Goal: Task Accomplishment & Management: Use online tool/utility

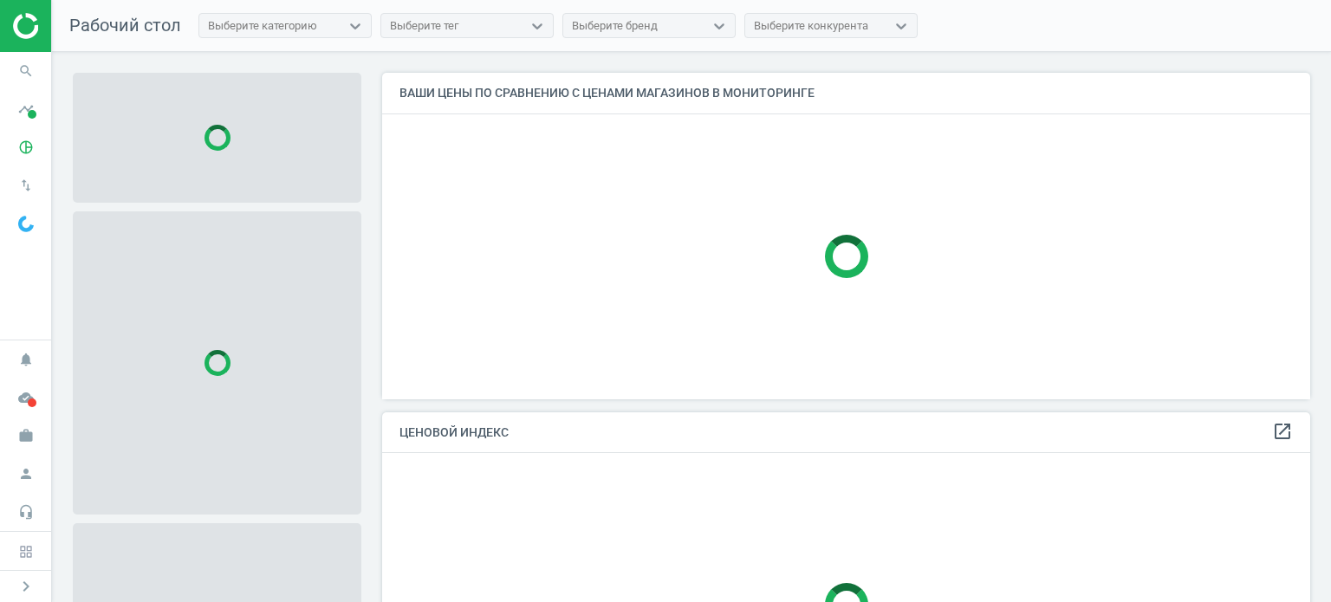
scroll to position [353, 941]
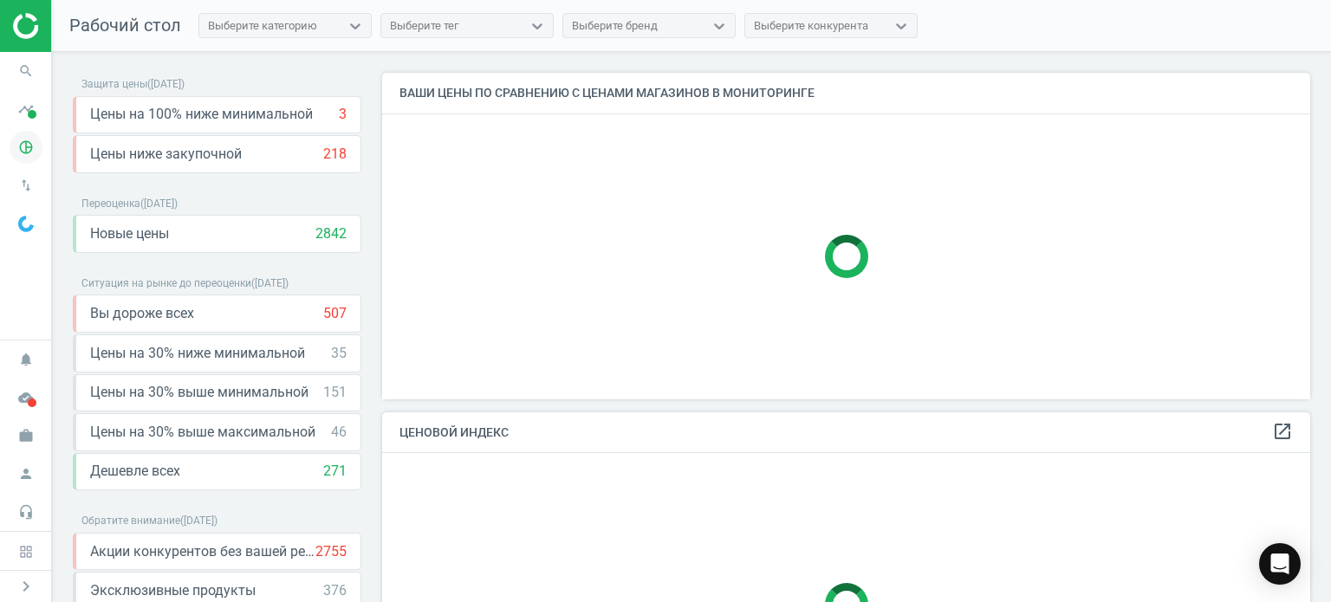
click at [26, 144] on icon "pie_chart_outlined" at bounding box center [26, 147] width 33 height 33
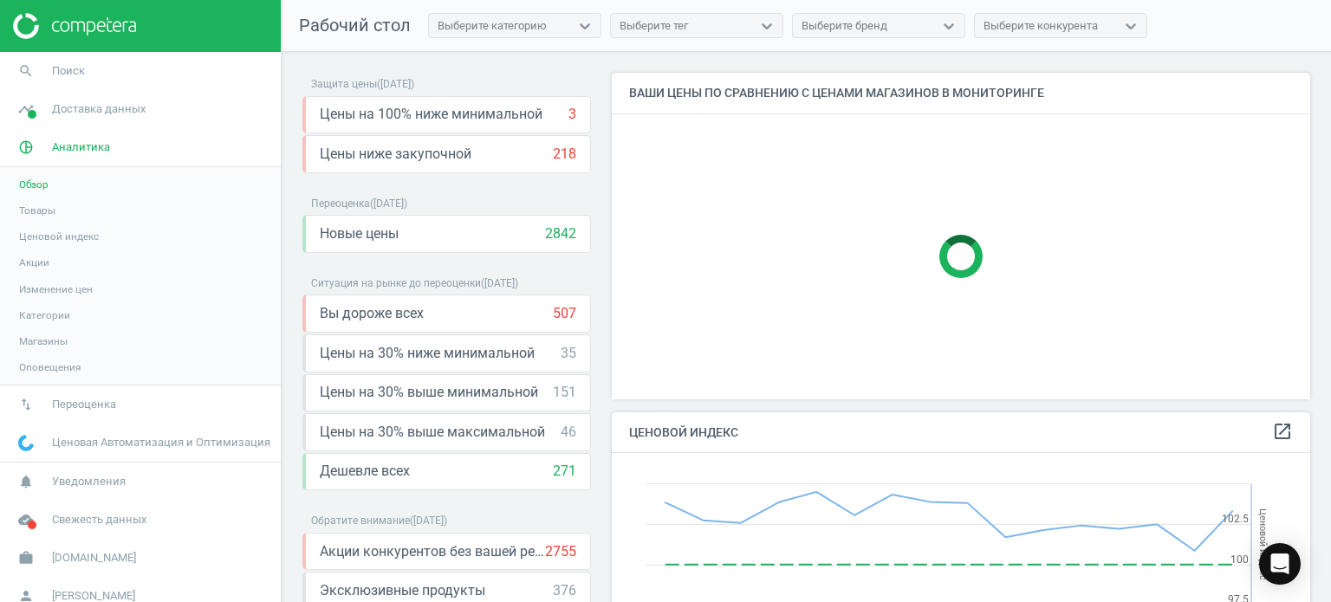
scroll to position [426, 712]
click at [62, 230] on span "Ценовой индекс" at bounding box center [59, 237] width 80 height 14
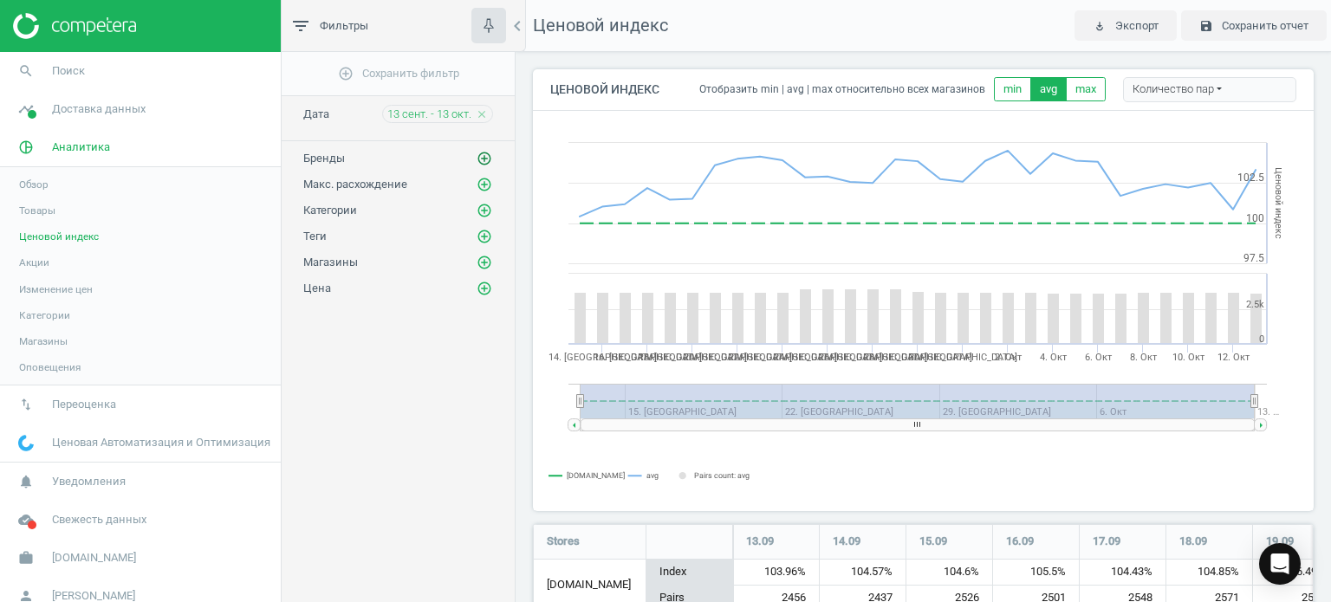
scroll to position [1418, 794]
click at [483, 114] on icon "close" at bounding box center [482, 114] width 12 height 12
click at [482, 258] on icon "add_circle_outline" at bounding box center [485, 263] width 16 height 16
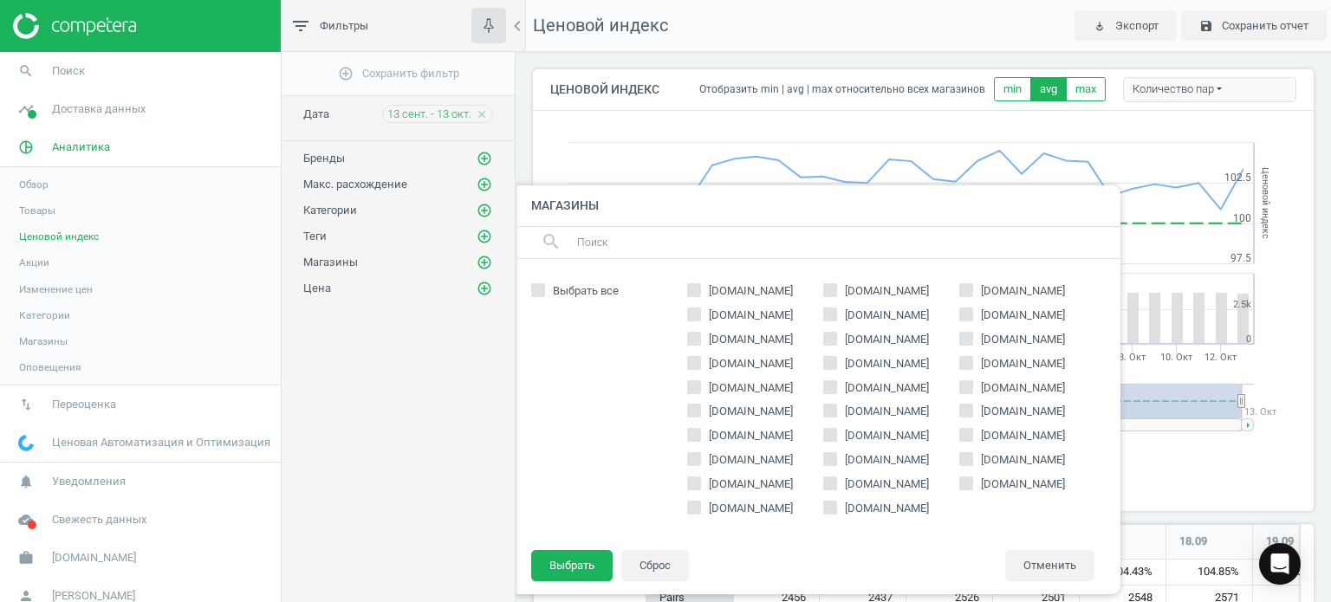
click at [1003, 297] on span "[DOMAIN_NAME]" at bounding box center [1023, 291] width 91 height 16
click at [972, 296] on input "[DOMAIN_NAME]" at bounding box center [965, 289] width 11 height 11
checkbox input "true"
click at [590, 563] on button "Выбрать" at bounding box center [571, 565] width 81 height 31
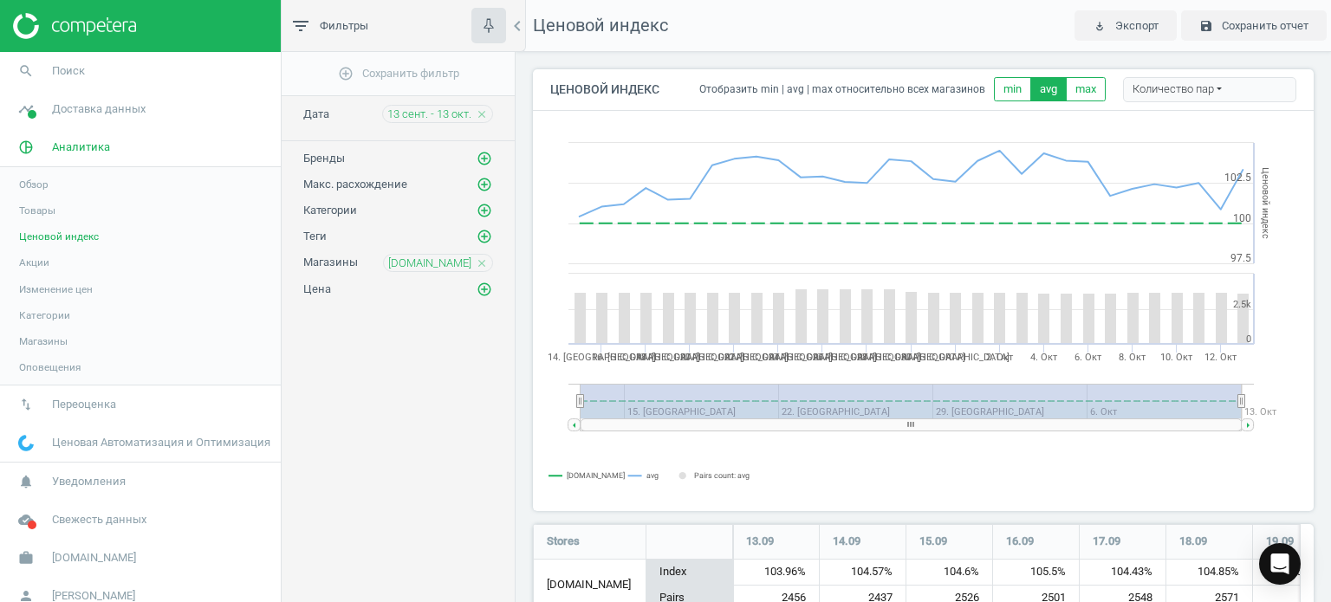
click at [319, 368] on div "add_circle_outline Сохранить фильтр Дата 13 сент. - 13 окт. close Бренды add_ci…" at bounding box center [398, 364] width 233 height 624
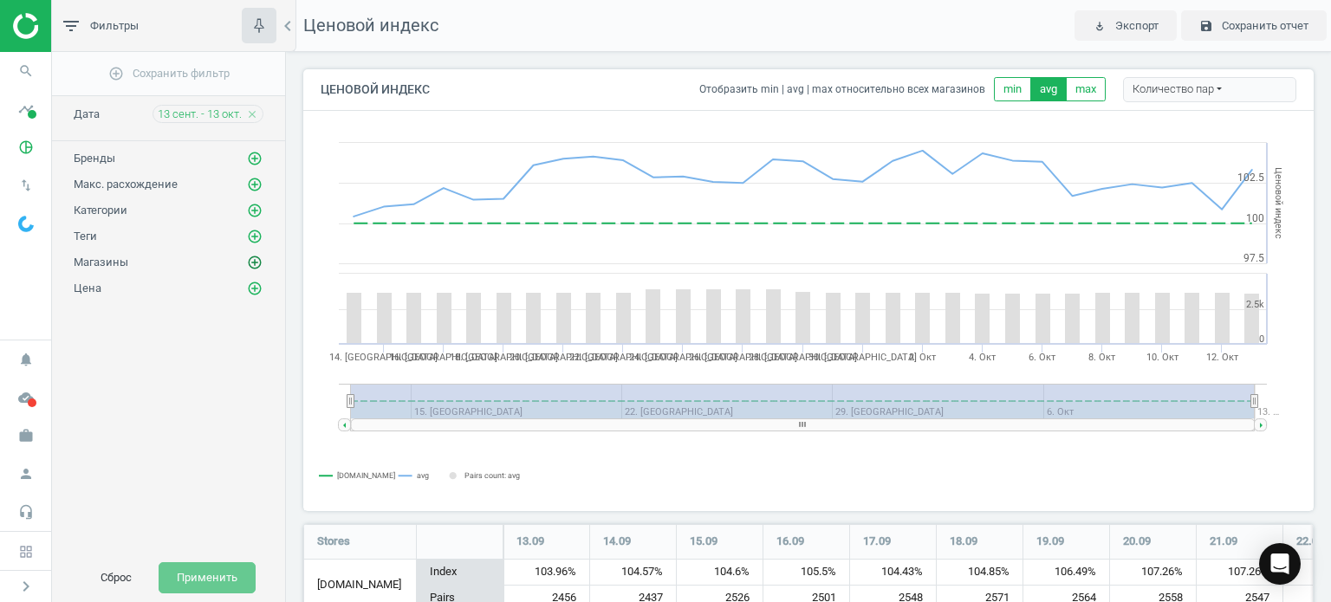
scroll to position [1418, 1024]
click at [259, 260] on icon "add_circle_outline" at bounding box center [255, 263] width 16 height 16
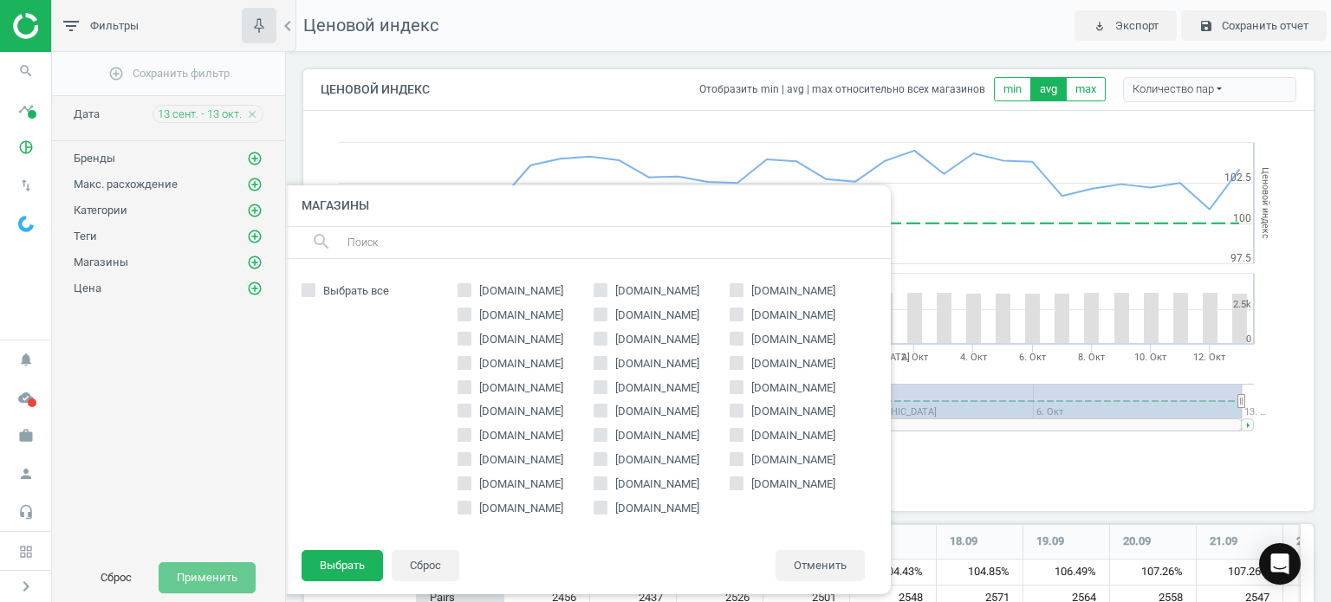
click at [735, 285] on input "[DOMAIN_NAME]" at bounding box center [736, 289] width 11 height 11
checkbox input "true"
click at [341, 564] on button "Выбрать" at bounding box center [342, 565] width 81 height 31
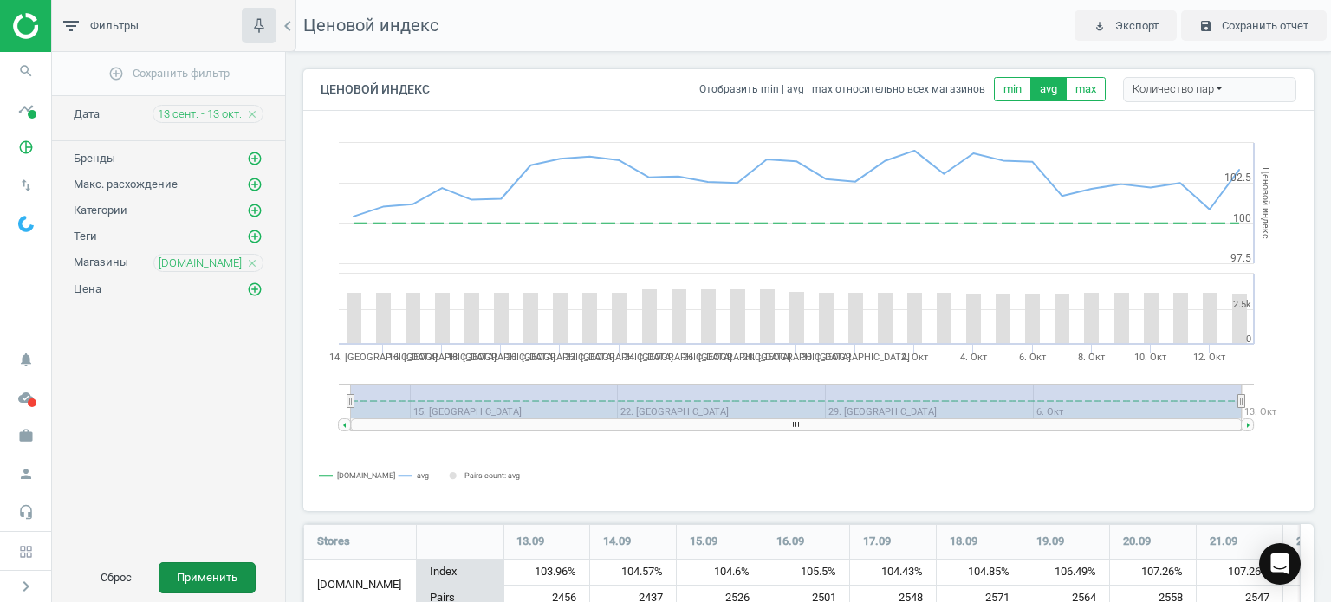
click at [221, 569] on button "Применить" at bounding box center [207, 578] width 97 height 31
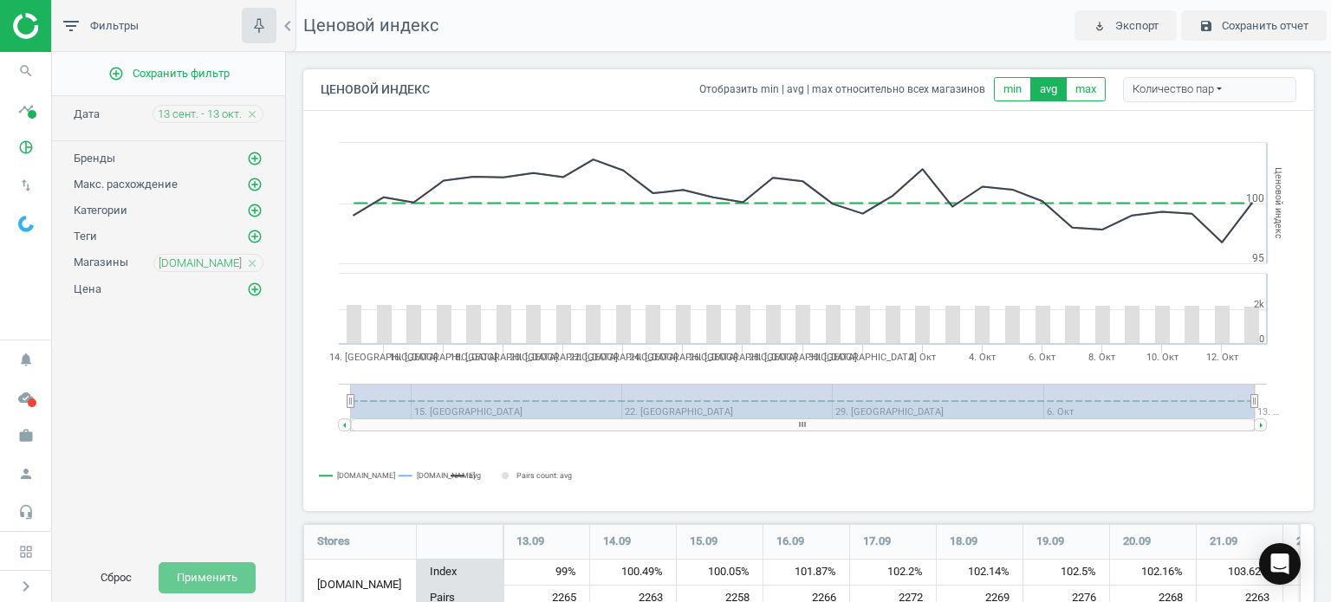
scroll to position [170, 1024]
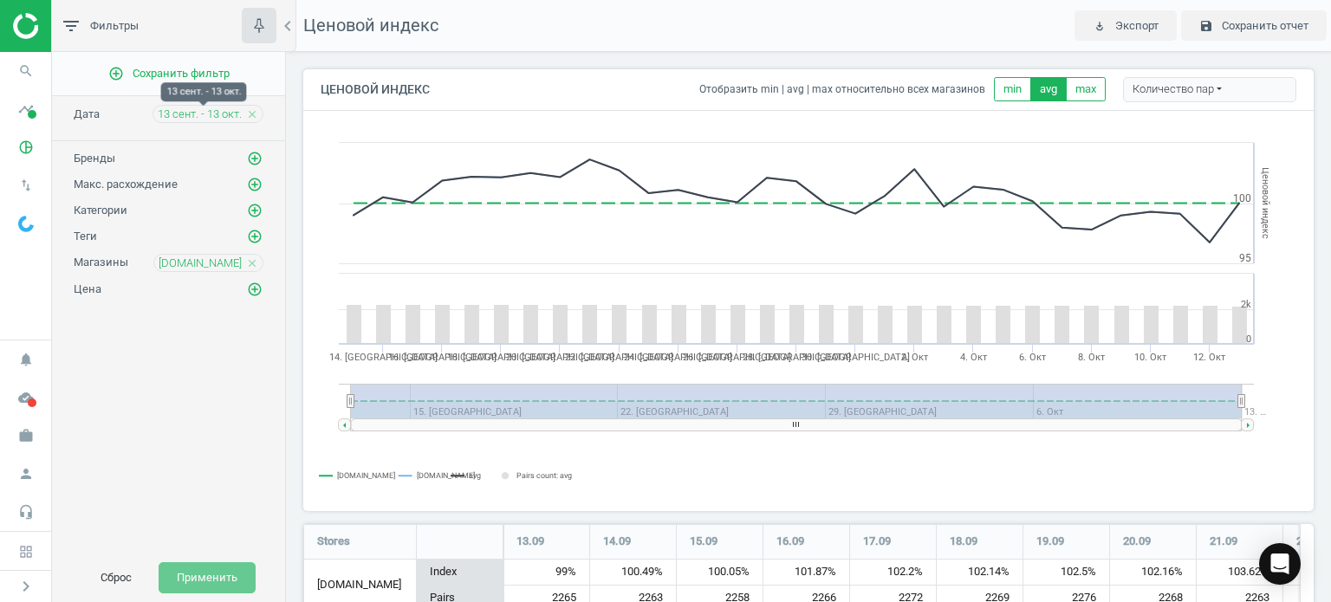
click at [222, 110] on span "13 сент. - 13 окт." at bounding box center [200, 115] width 84 height 16
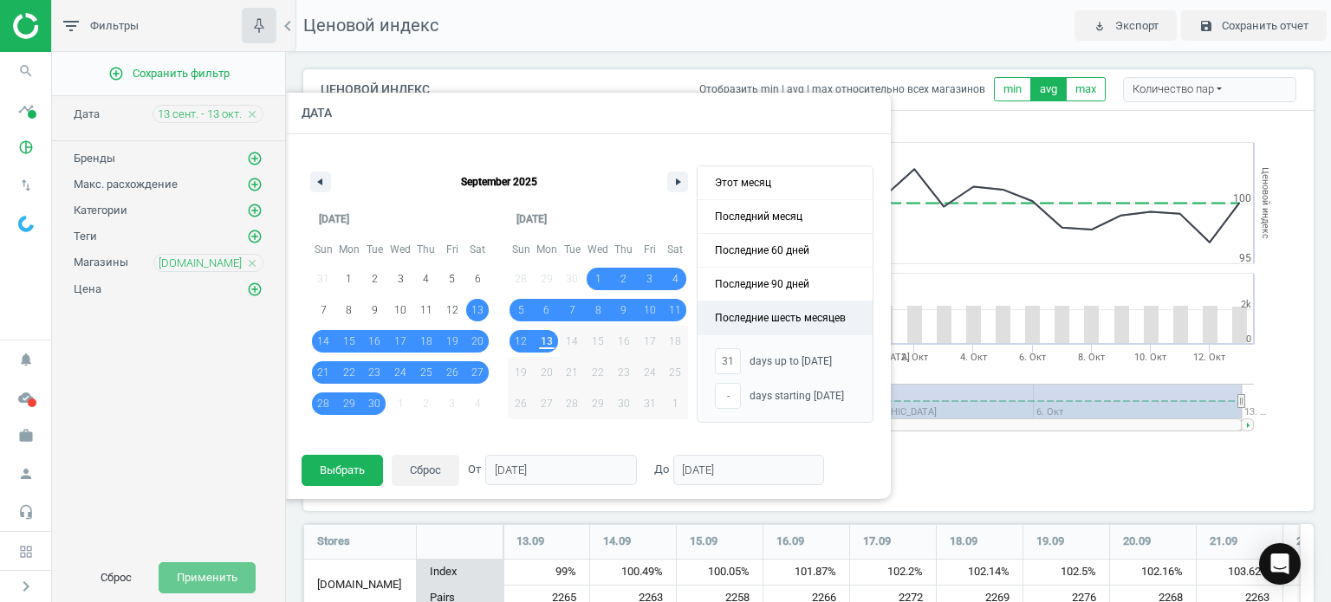
click at [804, 311] on span "Последние шесть месяцев" at bounding box center [785, 318] width 175 height 33
type input "-"
type input "[DATE]"
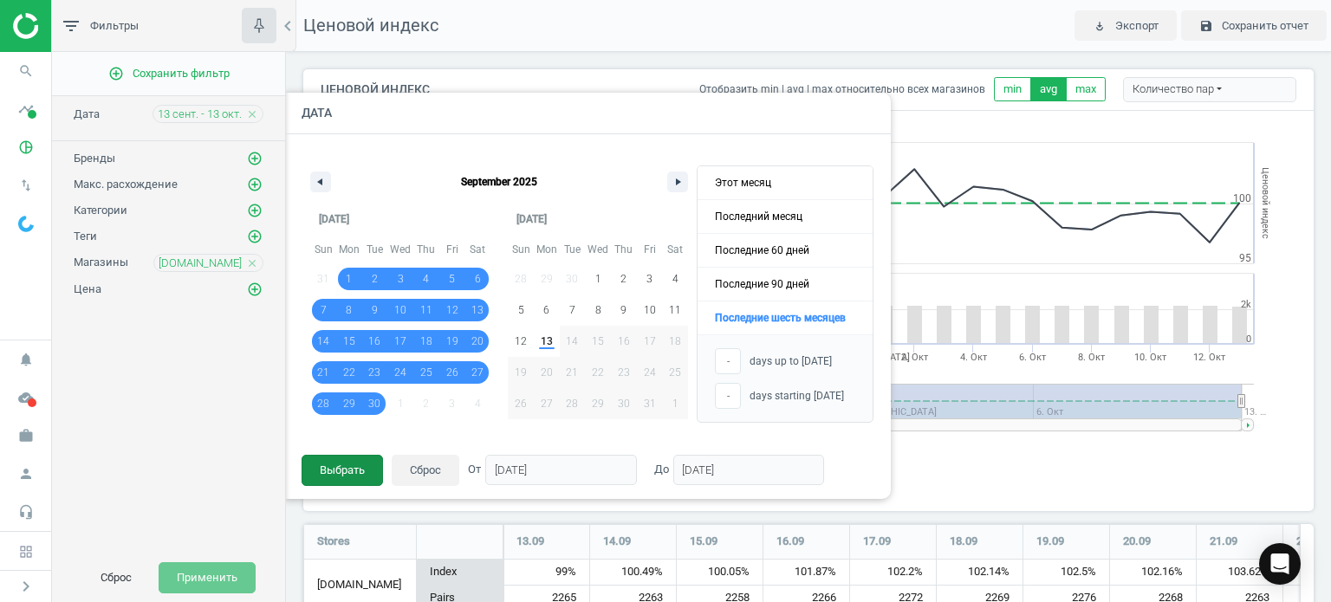
click at [332, 471] on button "Выбрать" at bounding box center [342, 470] width 81 height 31
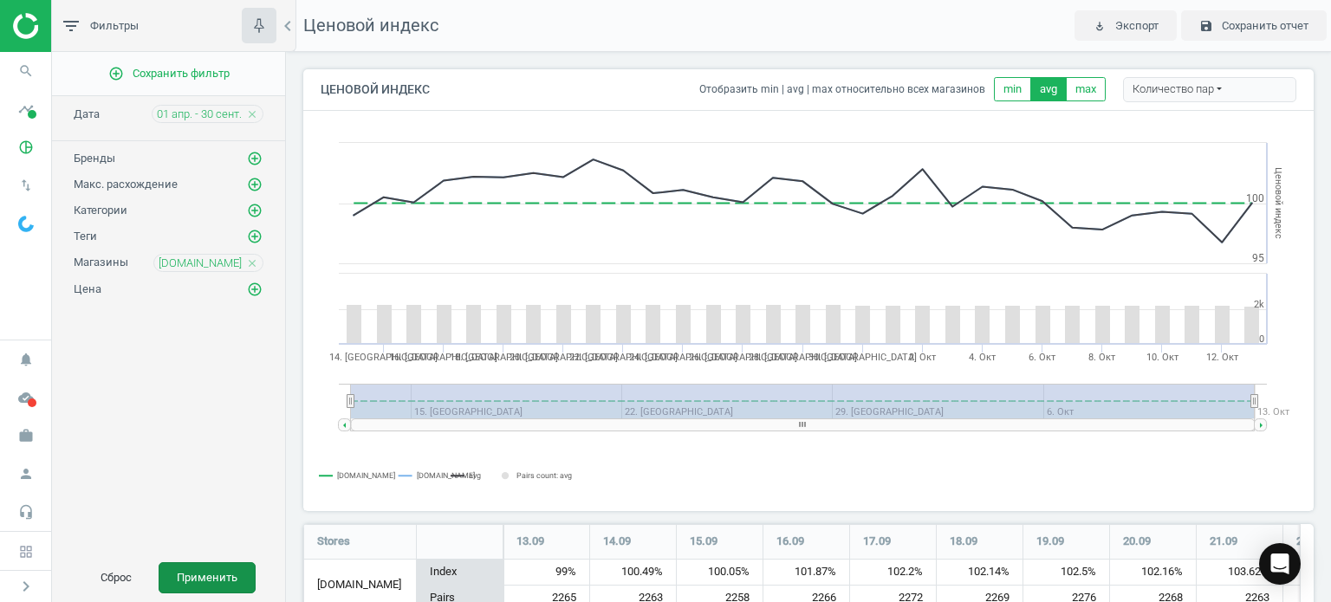
click at [198, 573] on button "Применить" at bounding box center [207, 578] width 97 height 31
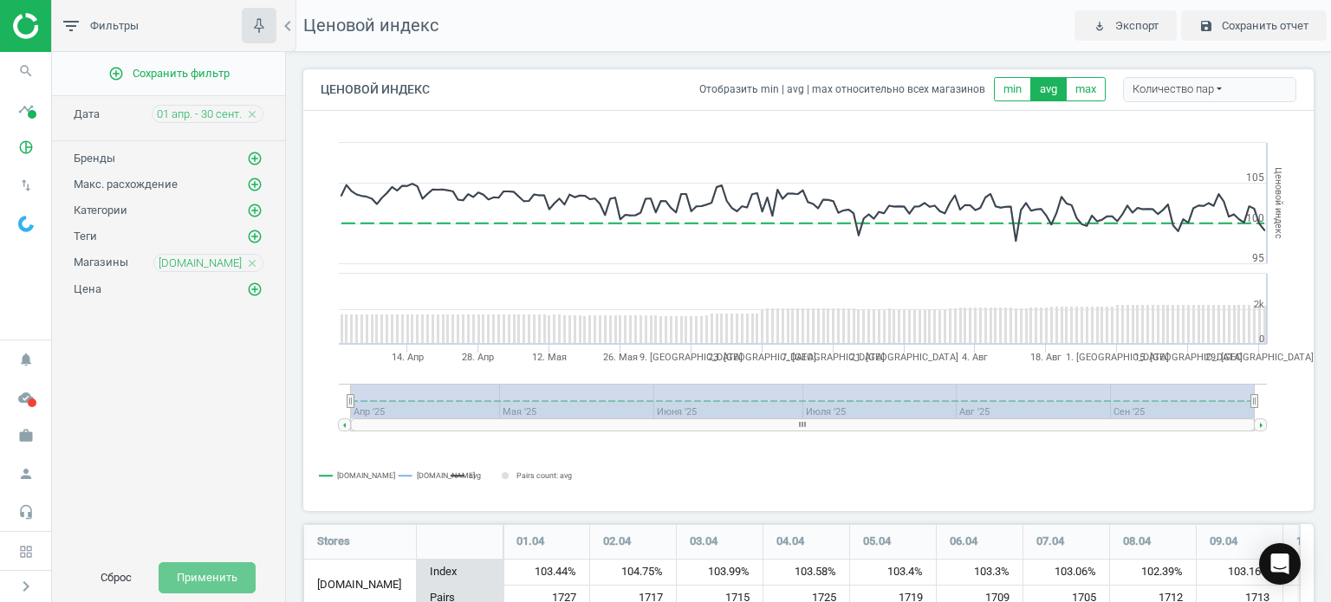
scroll to position [170, 1024]
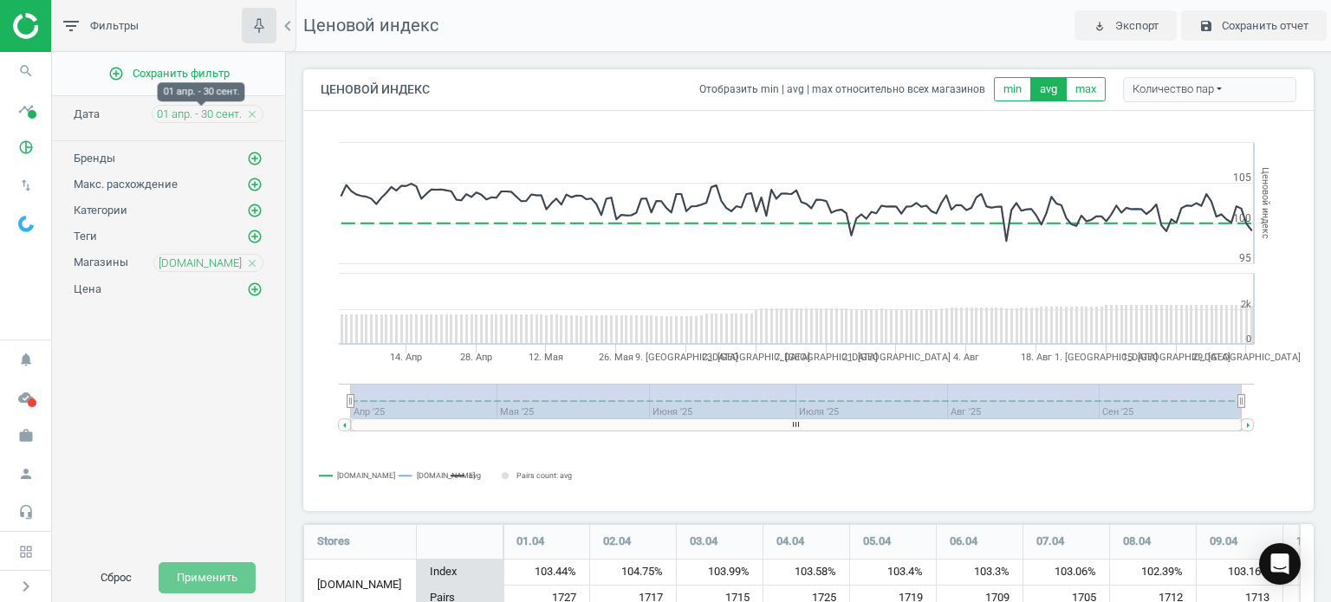
click at [226, 113] on span "01 апр. - 30 сент." at bounding box center [199, 115] width 85 height 16
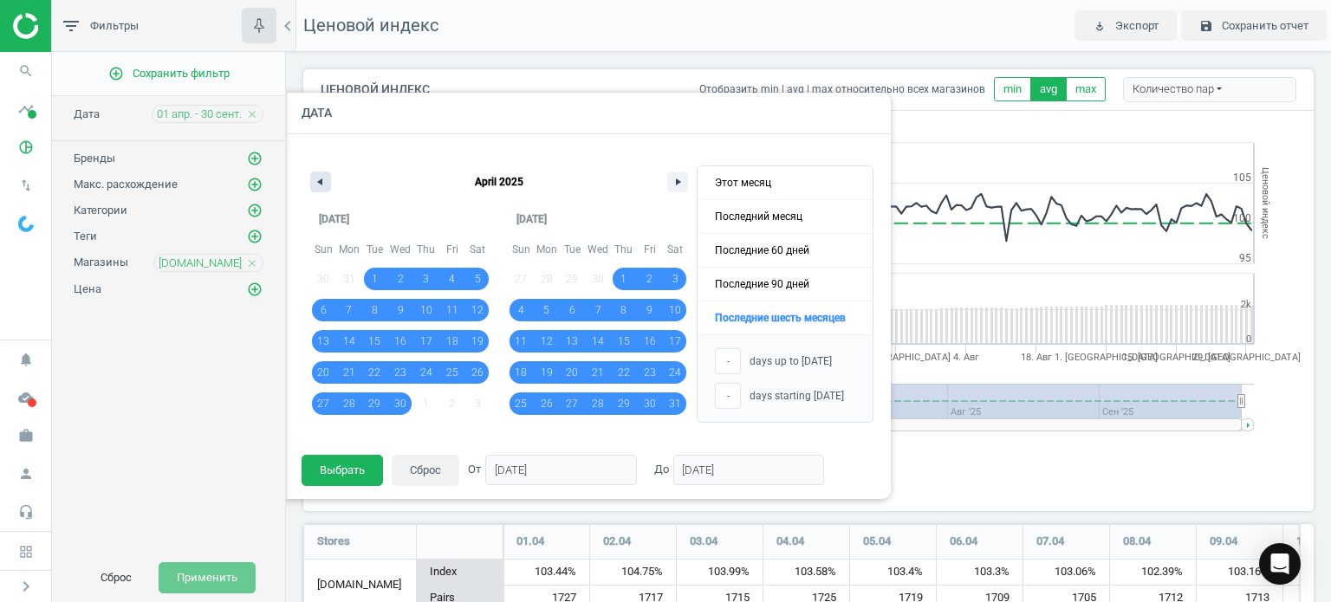
click at [325, 185] on button "button" at bounding box center [320, 182] width 21 height 21
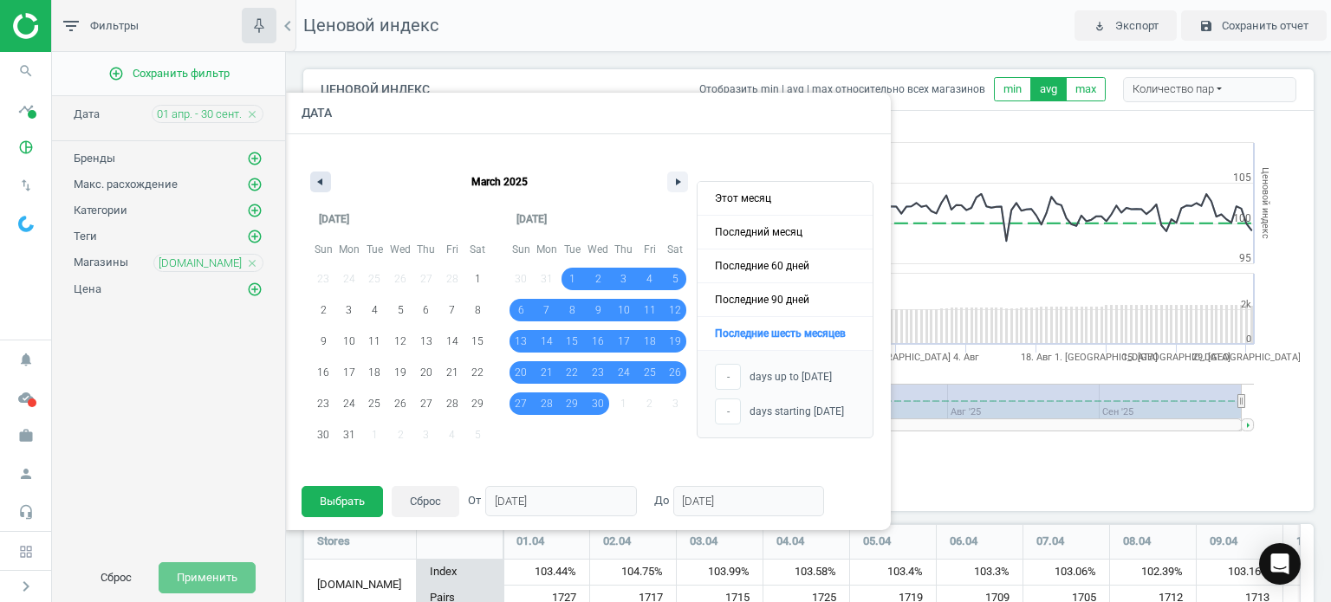
click at [325, 185] on button "button" at bounding box center [320, 182] width 21 height 21
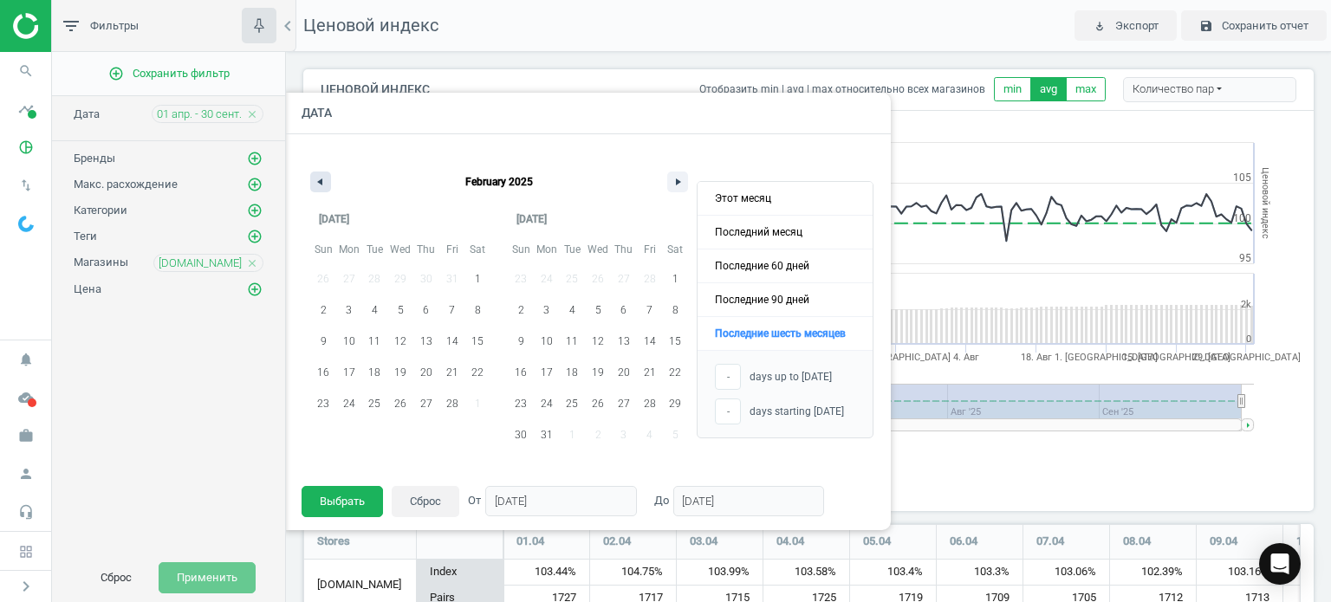
click at [325, 185] on button "button" at bounding box center [320, 182] width 21 height 21
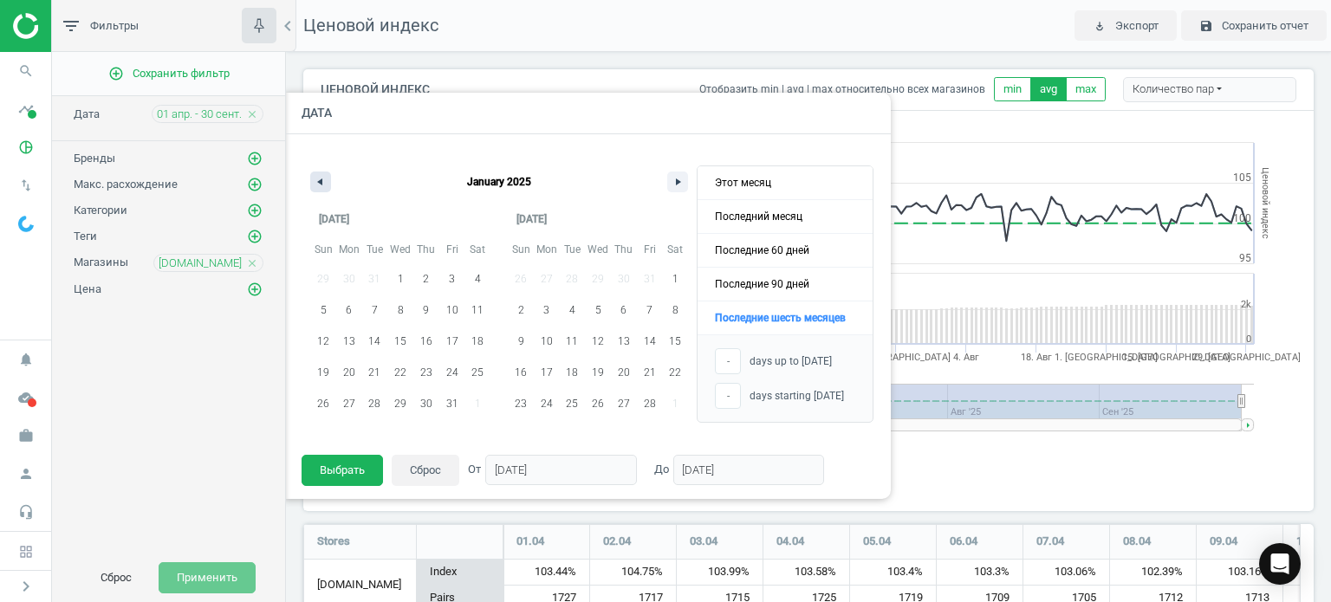
click at [325, 185] on button "button" at bounding box center [320, 182] width 21 height 21
click at [1323, 166] on div at bounding box center [951, 301] width 1331 height 602
